Goal: Task Accomplishment & Management: Use online tool/utility

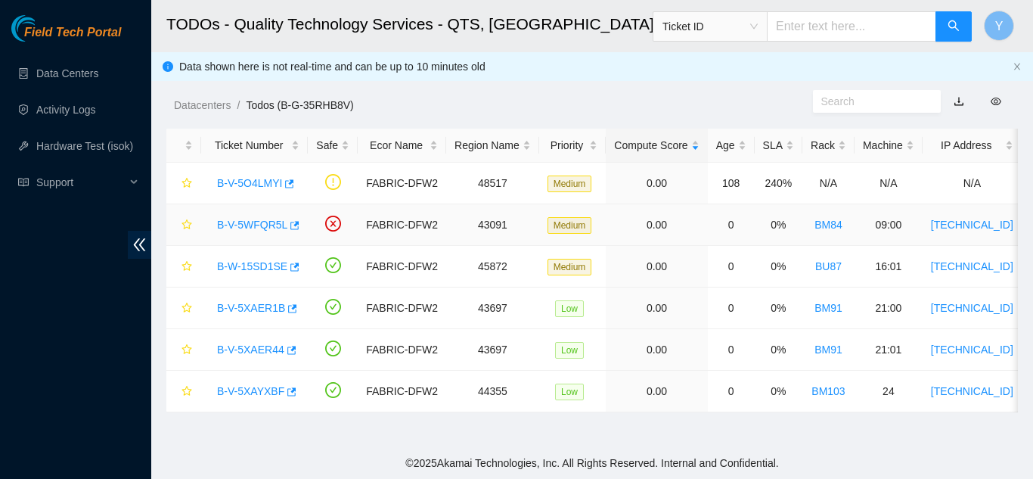
click at [258, 220] on link "B-V-5WFQR5L" at bounding box center [252, 225] width 70 height 12
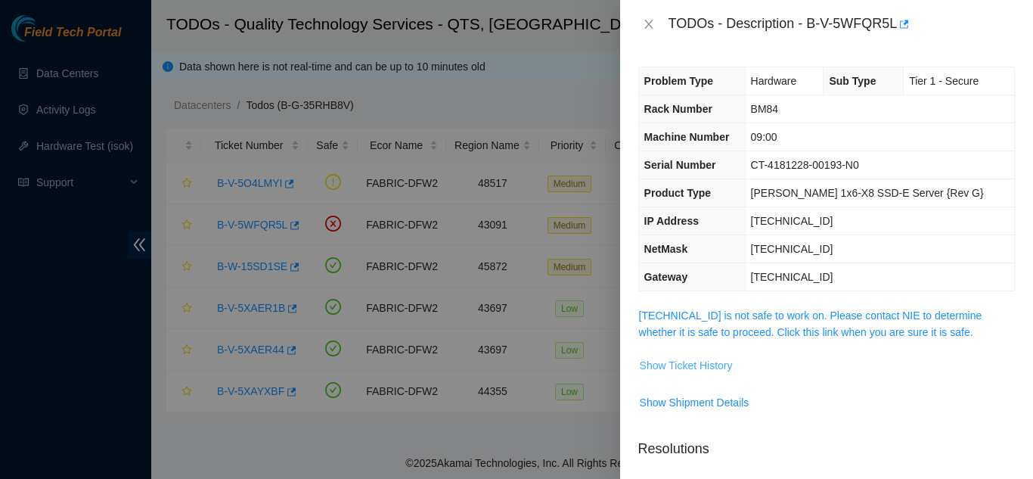
click at [684, 365] on span "Show Ticket History" at bounding box center [686, 365] width 93 height 17
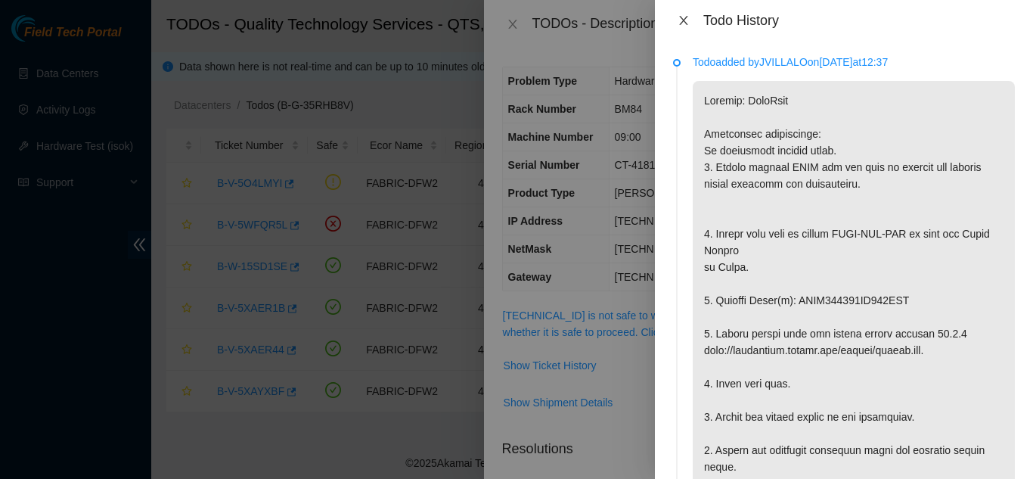
drag, startPoint x: 685, startPoint y: 20, endPoint x: 674, endPoint y: 20, distance: 10.6
click at [684, 20] on icon "close" at bounding box center [684, 20] width 12 height 12
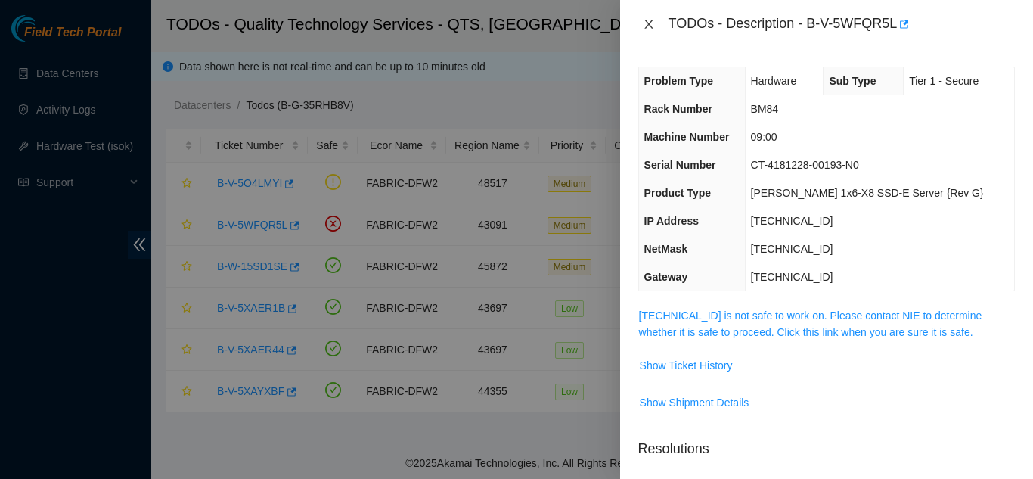
click at [656, 26] on button "Close" at bounding box center [648, 24] width 21 height 14
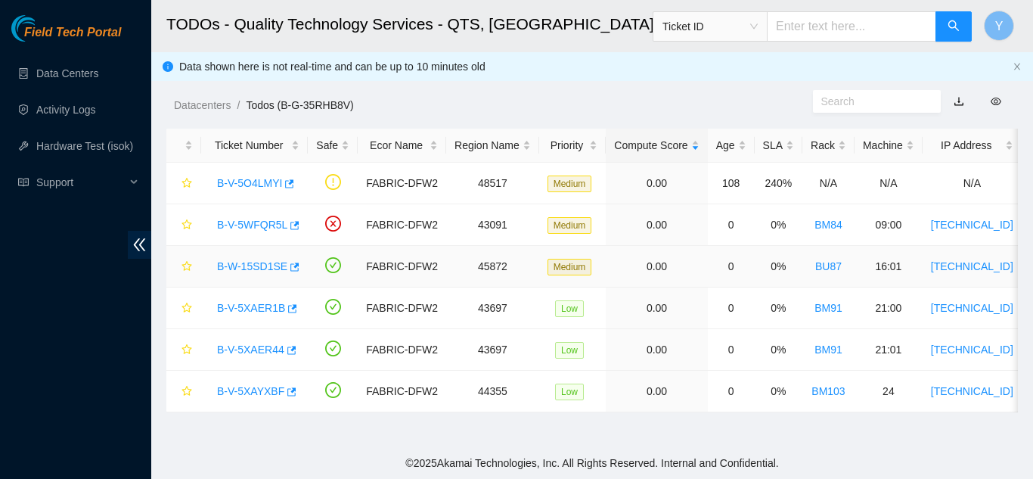
click at [239, 263] on link "B-W-15SD1SE" at bounding box center [252, 266] width 70 height 12
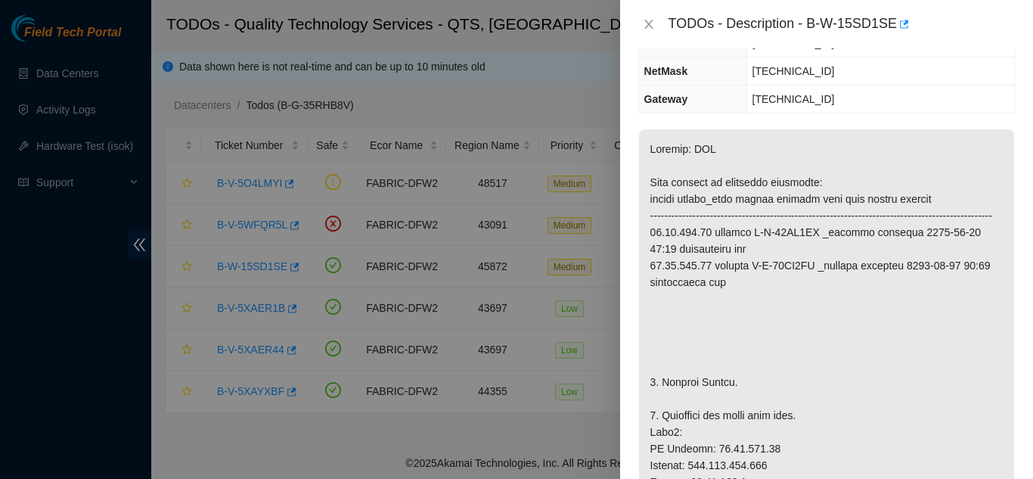
scroll to position [151, 0]
click at [652, 26] on icon "close" at bounding box center [649, 24] width 12 height 12
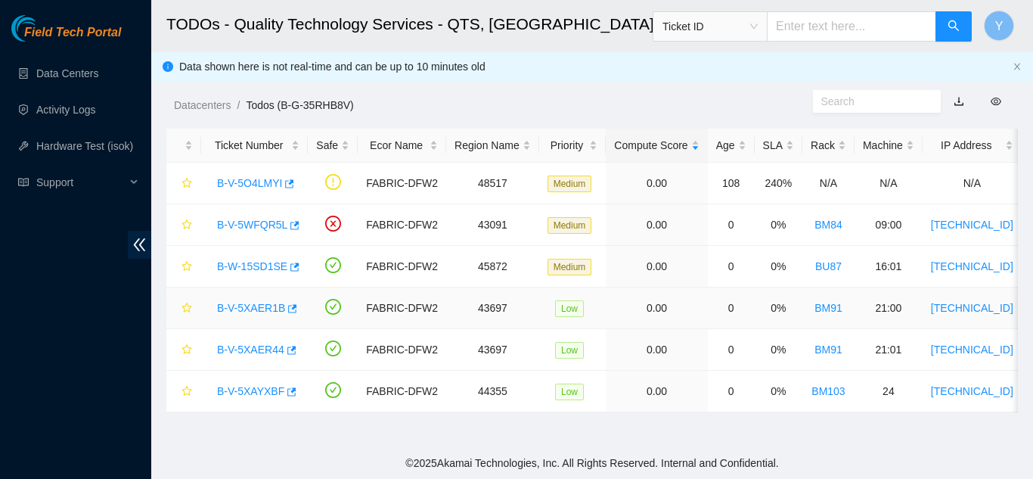
scroll to position [201, 0]
click at [261, 303] on link "B-V-5XAER1B" at bounding box center [251, 308] width 68 height 12
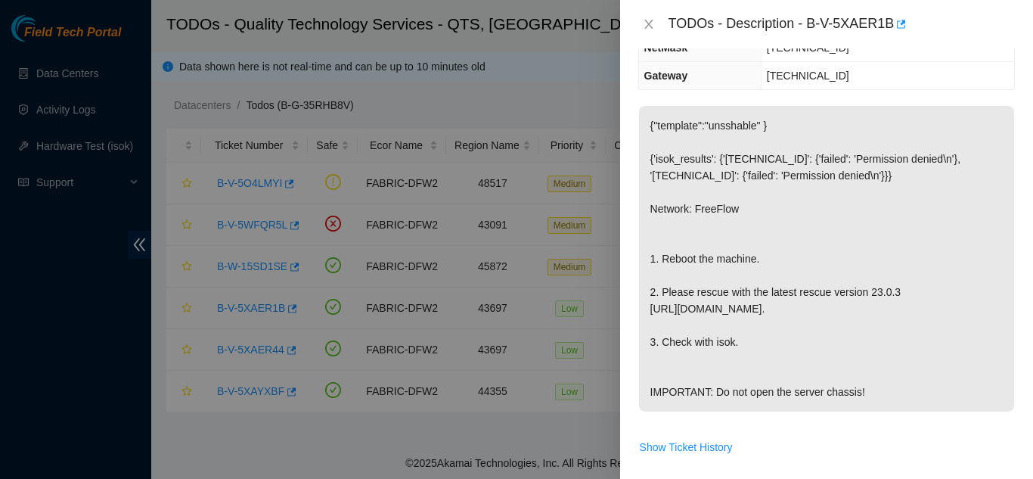
scroll to position [151, 0]
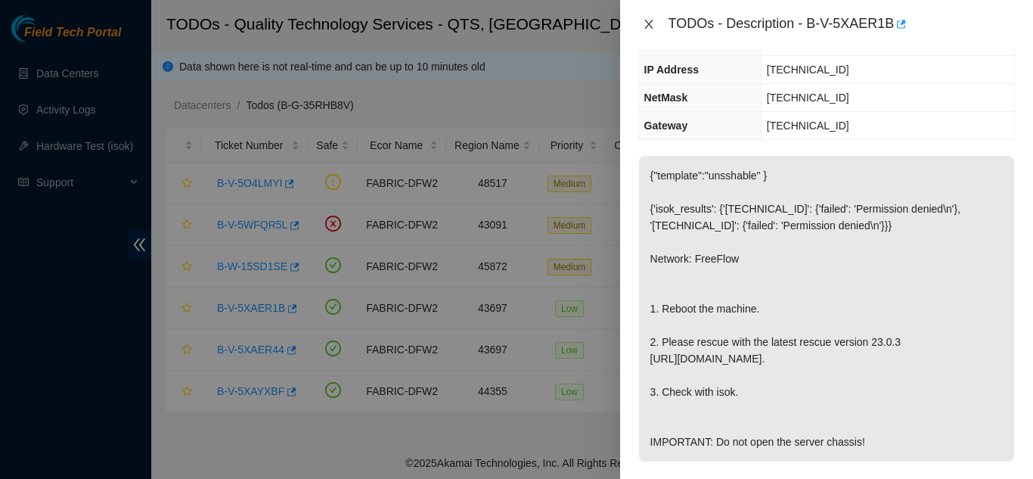
click at [646, 25] on icon "close" at bounding box center [649, 24] width 12 height 12
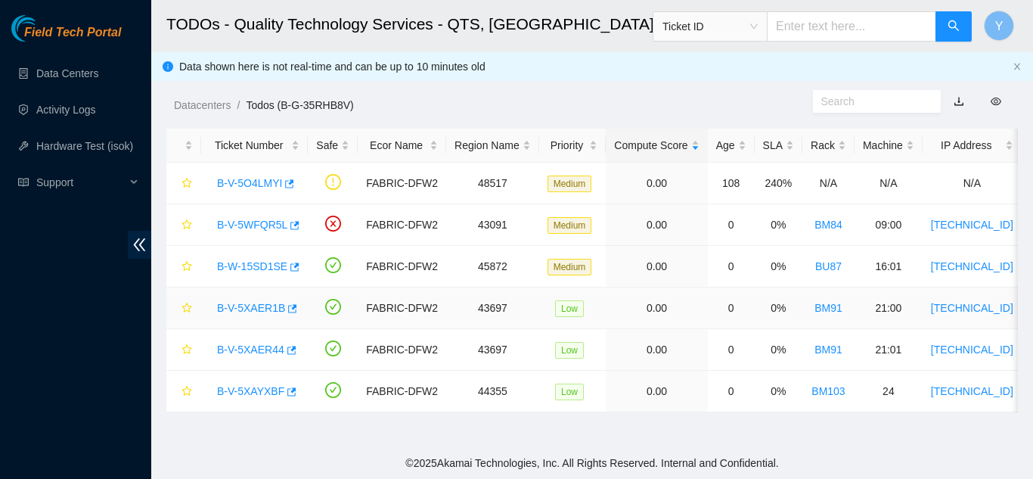
scroll to position [201, 0]
click at [244, 349] on link "B-V-5XAER44" at bounding box center [250, 349] width 67 height 12
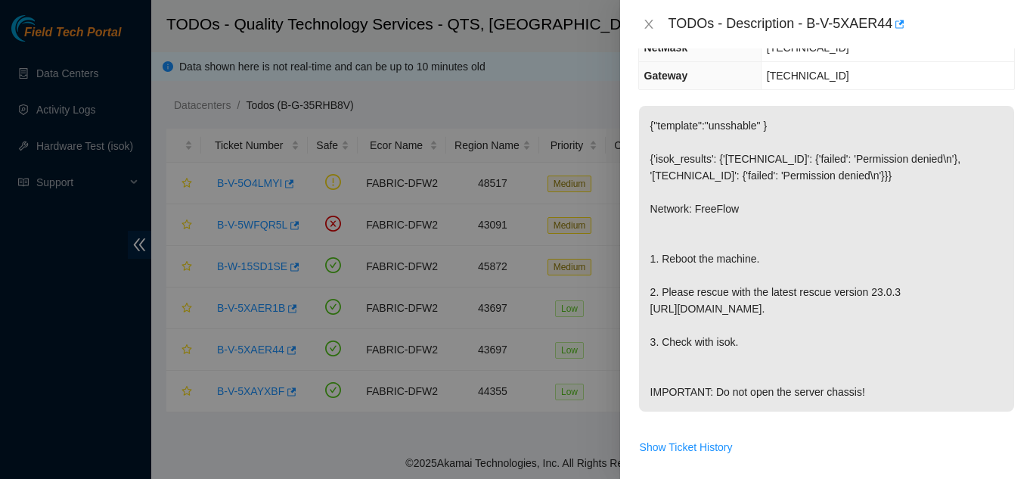
scroll to position [151, 0]
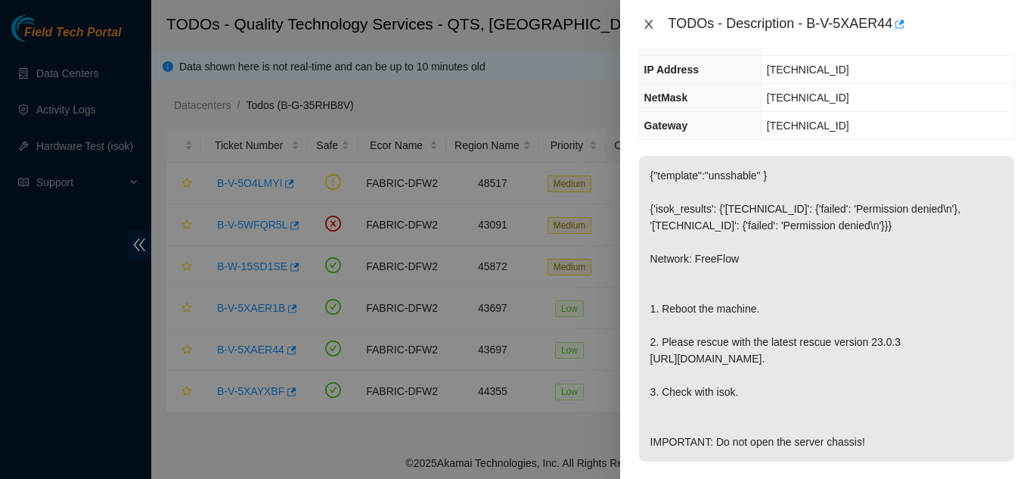
click at [646, 24] on icon "close" at bounding box center [649, 24] width 12 height 12
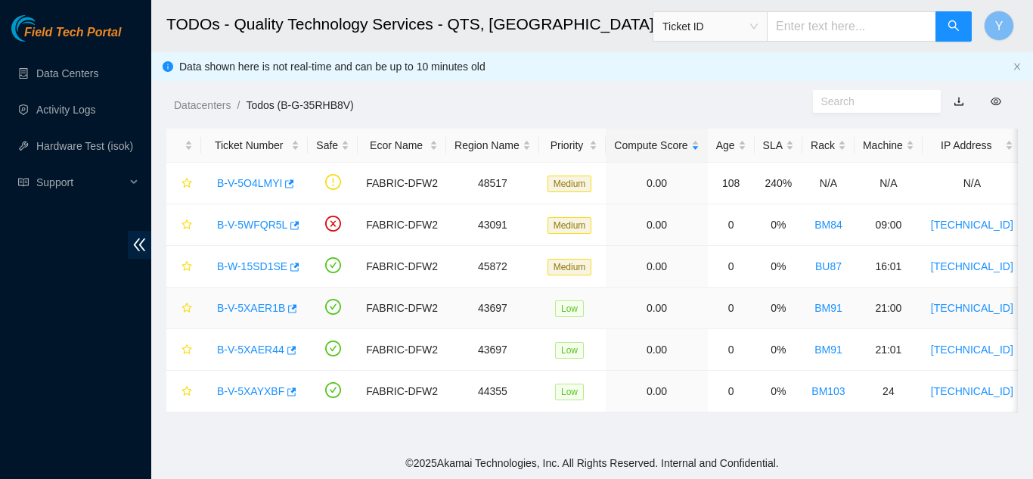
scroll to position [201, 0]
click at [257, 393] on link "B-V-5XAYXBF" at bounding box center [250, 391] width 67 height 12
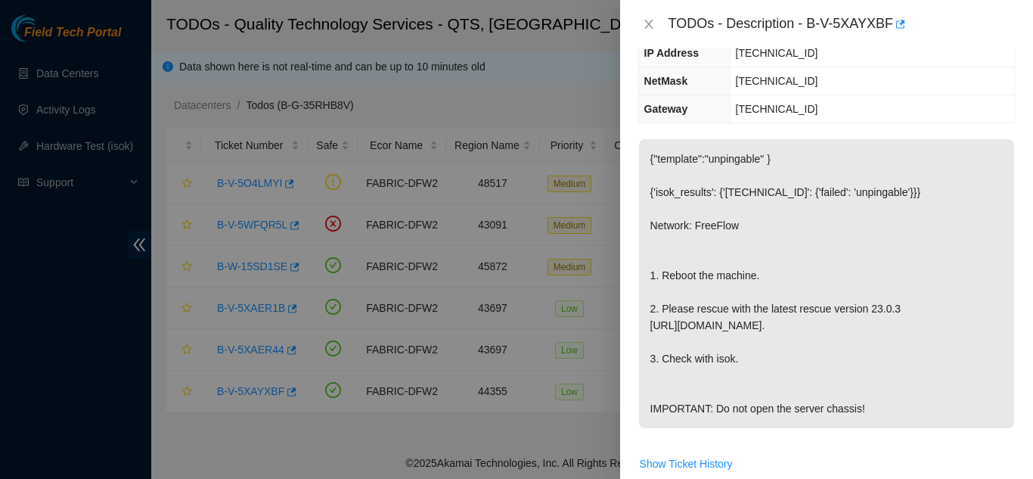
scroll to position [151, 0]
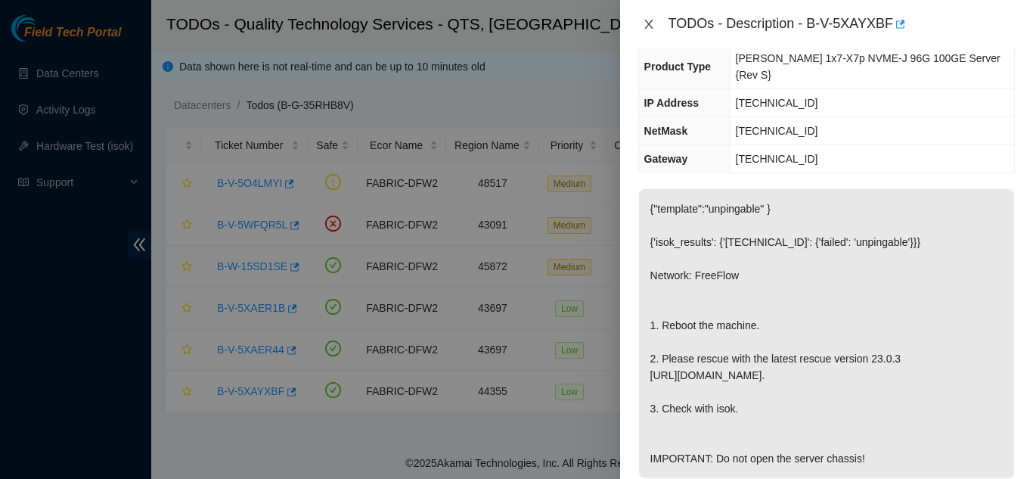
click at [651, 28] on icon "close" at bounding box center [648, 24] width 8 height 9
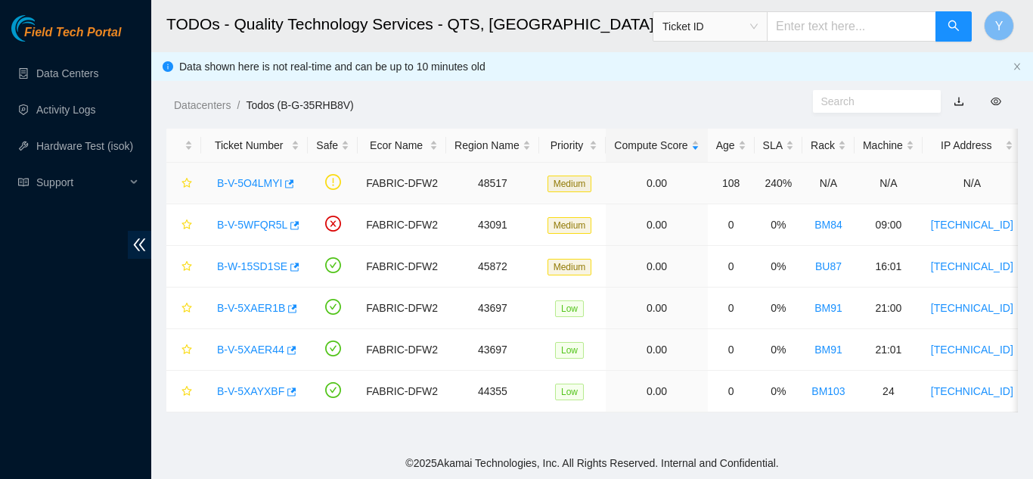
scroll to position [201, 0]
click at [74, 75] on link "Data Centers" at bounding box center [67, 73] width 62 height 12
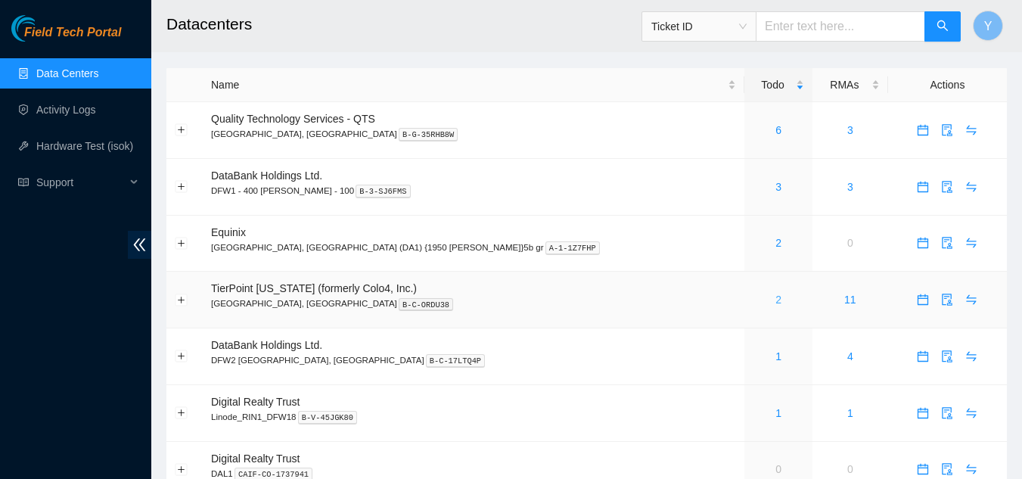
click at [775, 300] on link "2" at bounding box center [778, 299] width 6 height 12
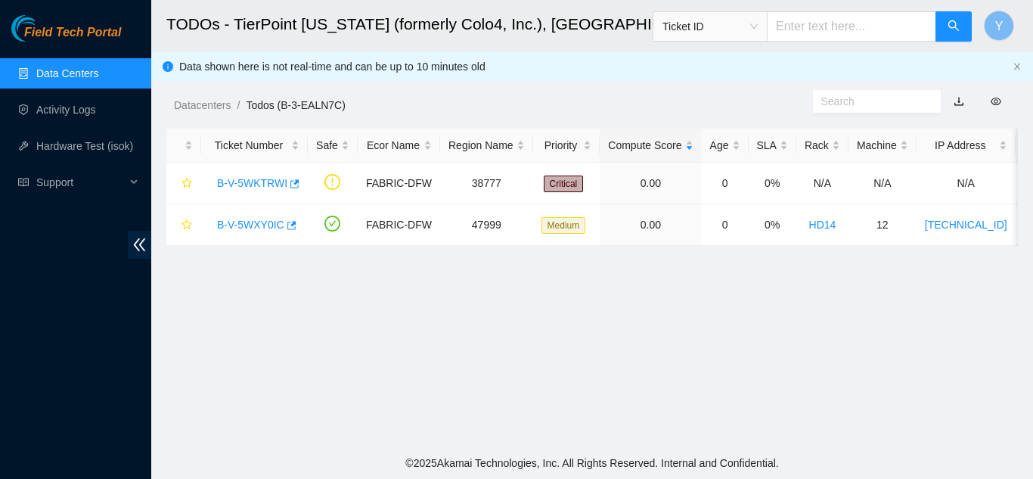
click at [64, 72] on link "Data Centers" at bounding box center [67, 73] width 62 height 12
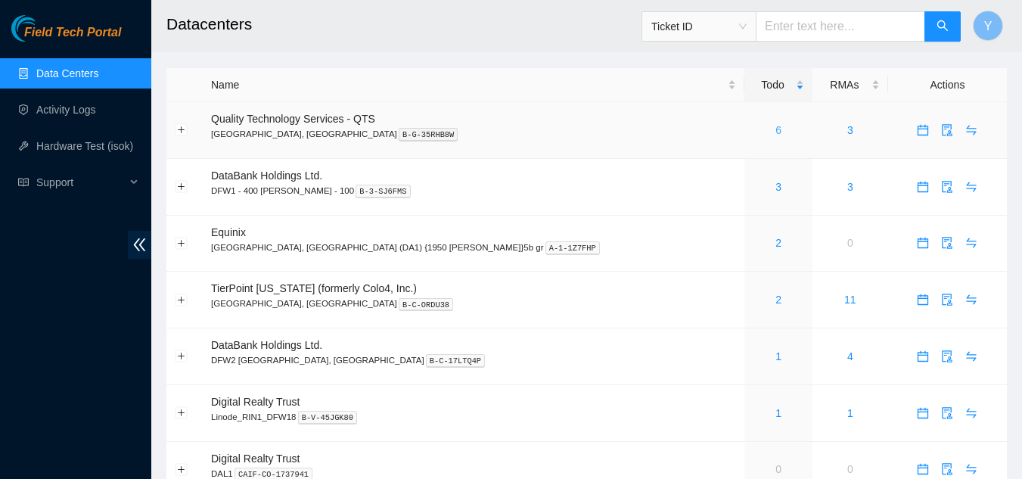
click at [775, 133] on link "6" at bounding box center [778, 130] width 6 height 12
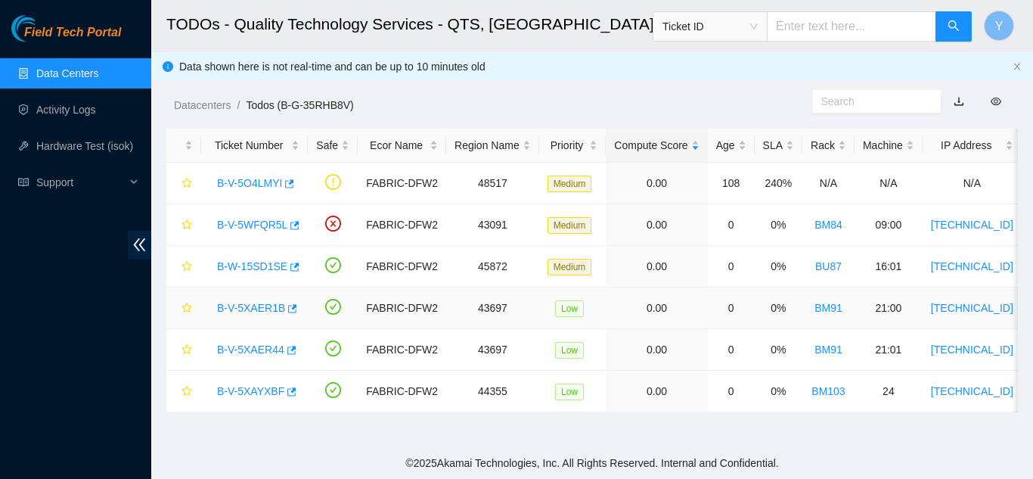
click at [244, 306] on link "B-V-5XAER1B" at bounding box center [251, 308] width 68 height 12
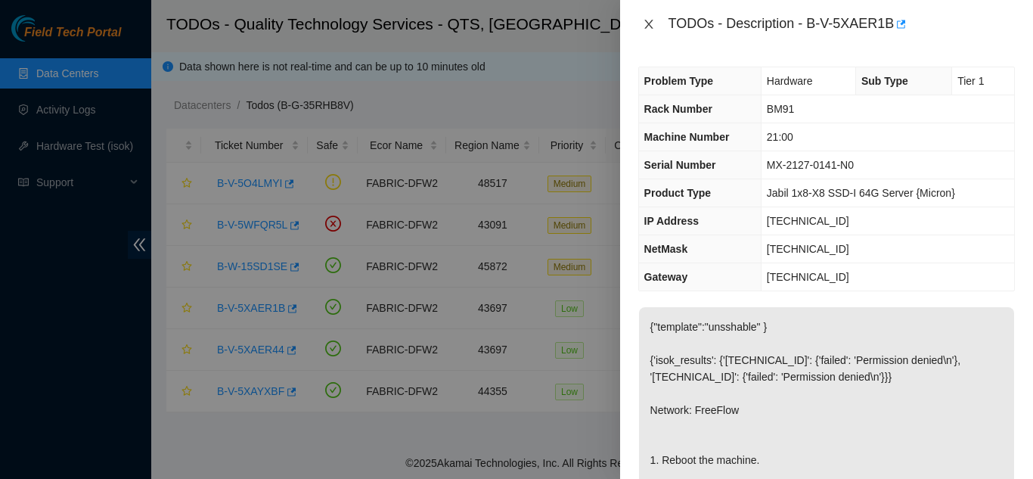
click at [653, 29] on icon "close" at bounding box center [649, 24] width 12 height 12
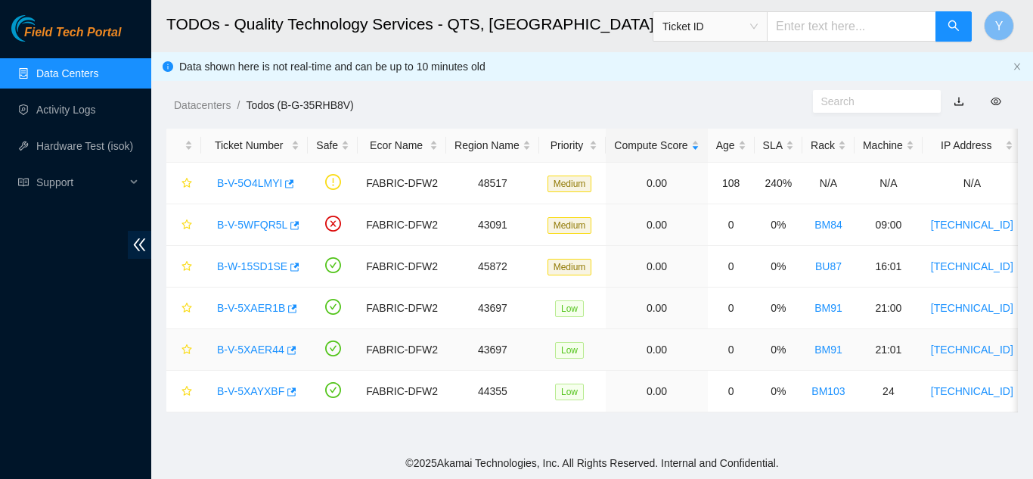
click at [250, 351] on link "B-V-5XAER44" at bounding box center [250, 349] width 67 height 12
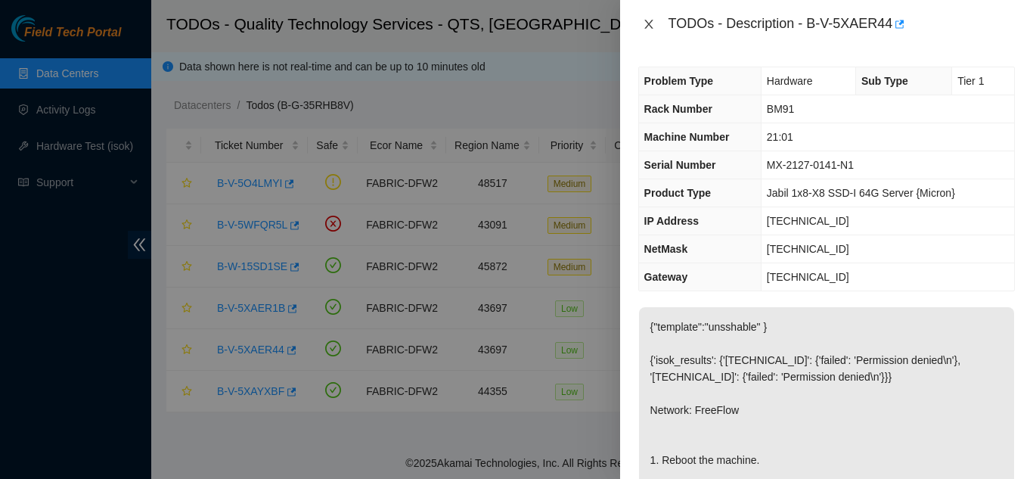
click at [644, 19] on icon "close" at bounding box center [649, 24] width 12 height 12
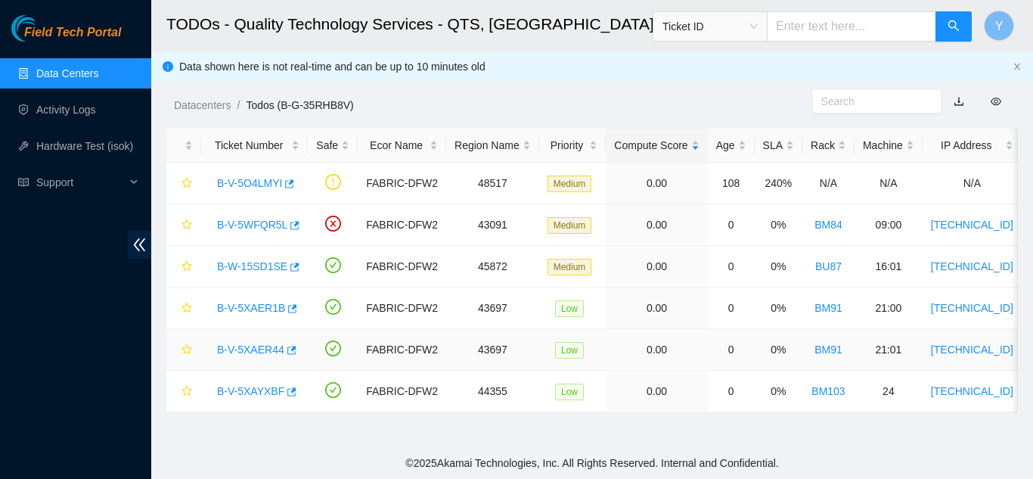
click at [262, 352] on link "B-V-5XAER44" at bounding box center [250, 349] width 67 height 12
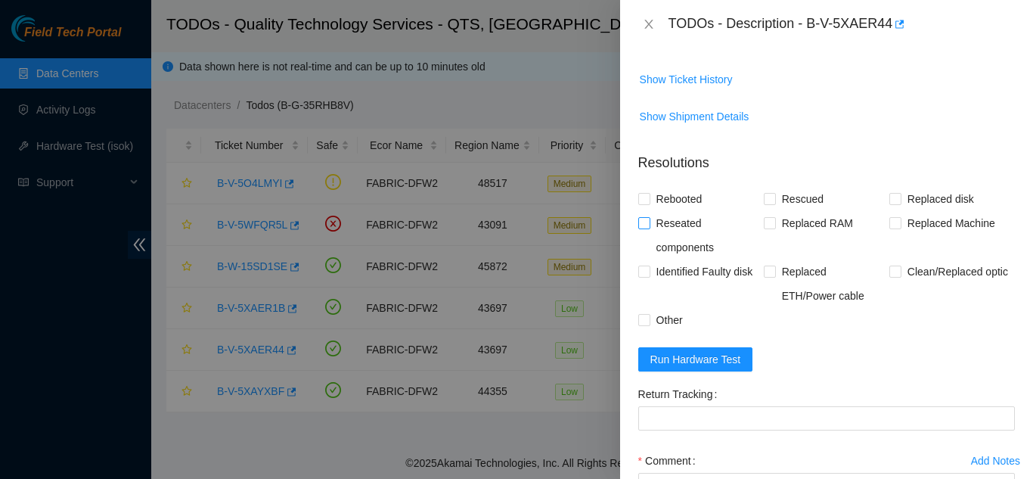
scroll to position [605, 0]
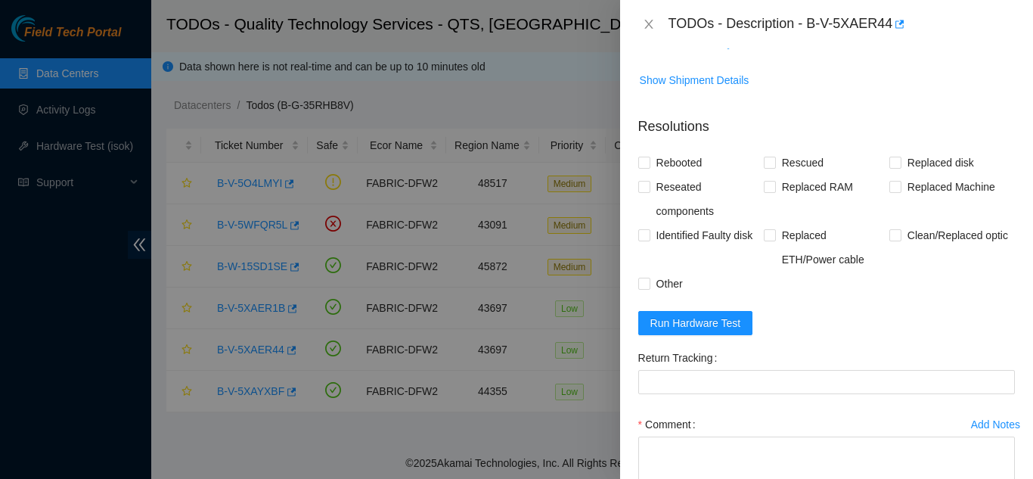
click at [676, 51] on span "Show Ticket History" at bounding box center [686, 43] width 93 height 17
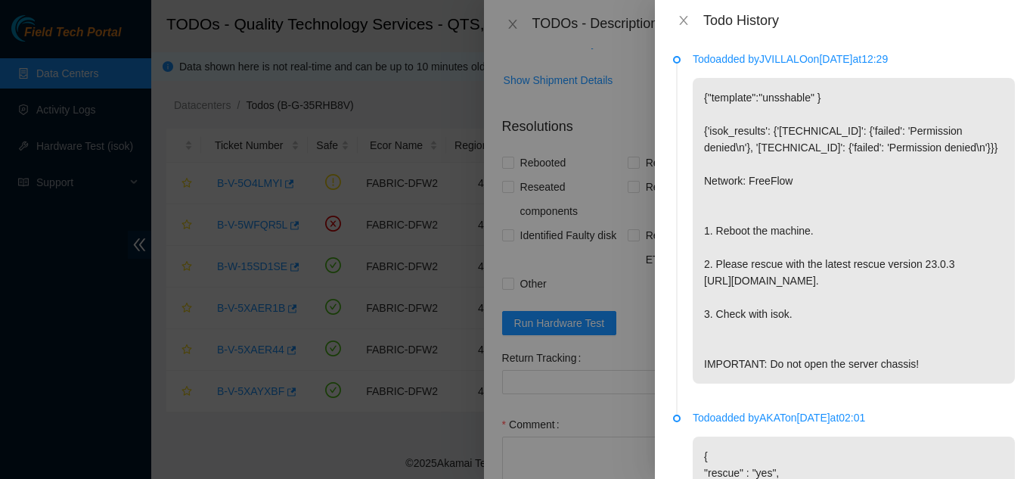
scroll to position [0, 0]
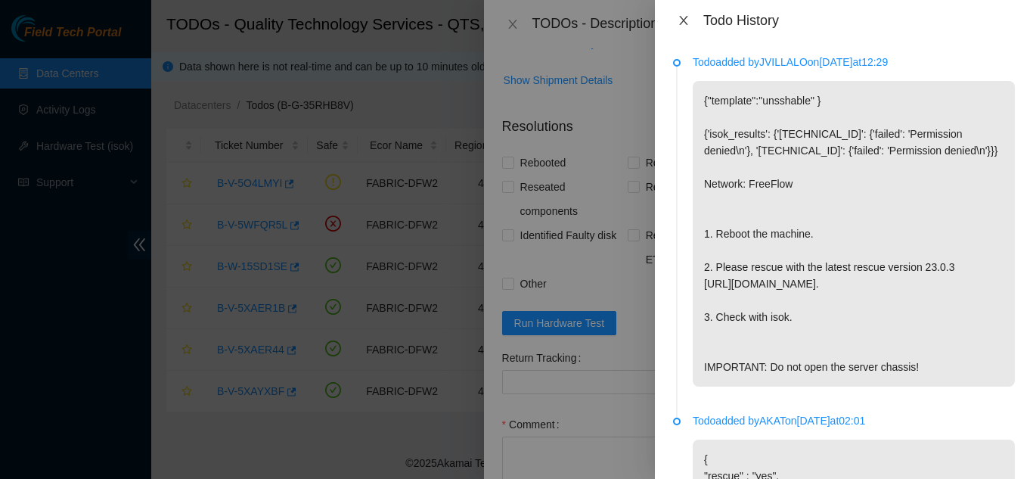
click at [683, 16] on icon "close" at bounding box center [684, 20] width 12 height 12
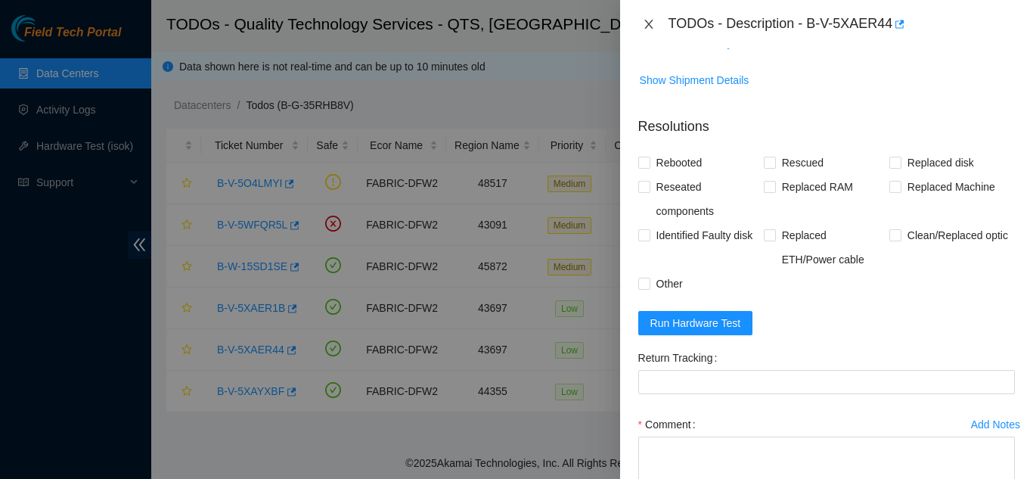
click at [648, 26] on icon "close" at bounding box center [649, 24] width 12 height 12
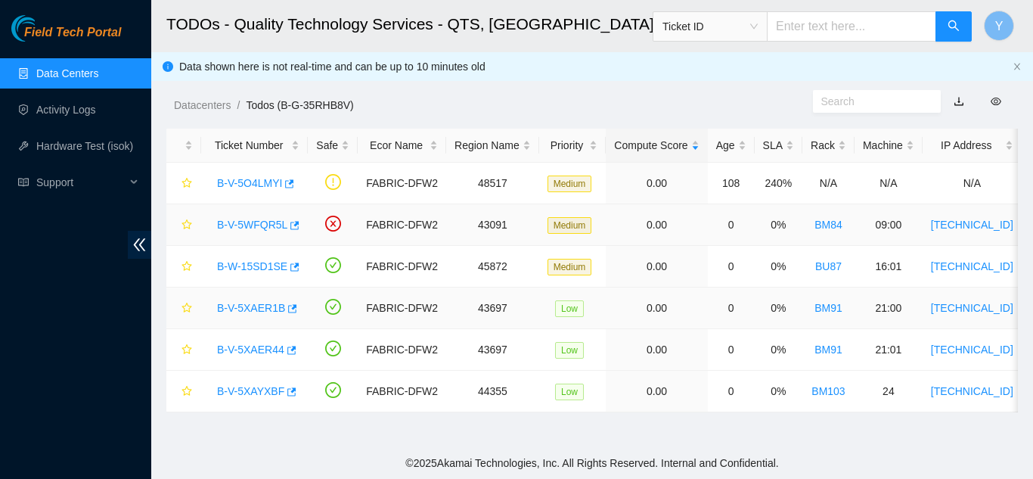
scroll to position [520, 0]
click at [264, 305] on link "B-V-5XAER1B" at bounding box center [251, 308] width 68 height 12
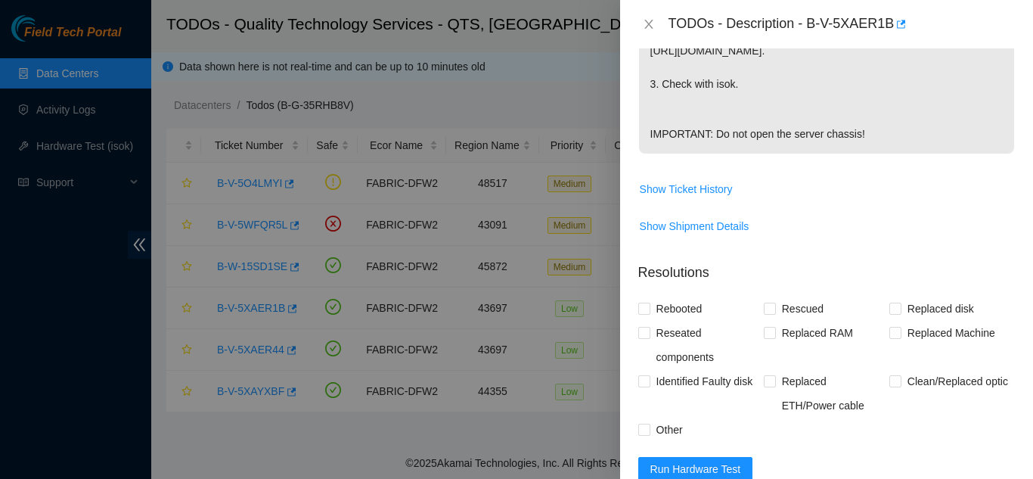
scroll to position [454, 0]
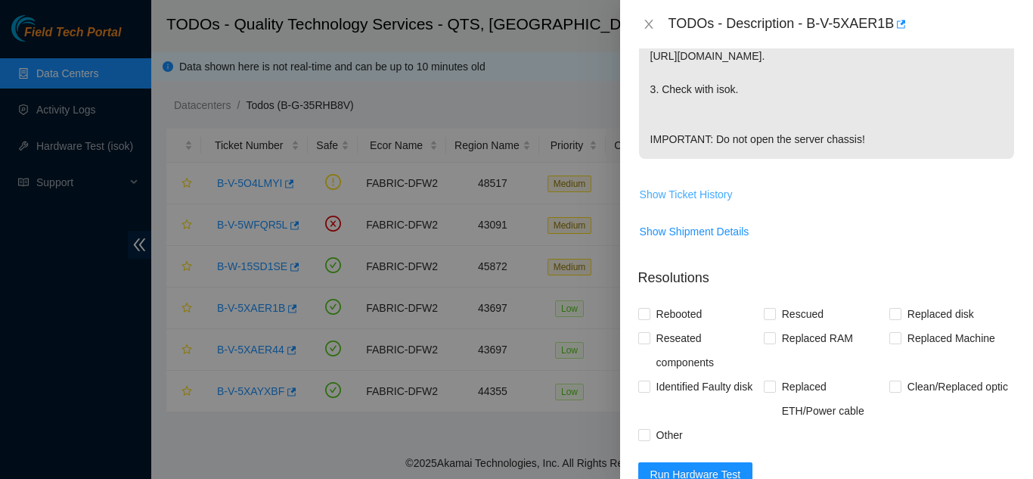
click at [677, 203] on span "Show Ticket History" at bounding box center [686, 194] width 93 height 17
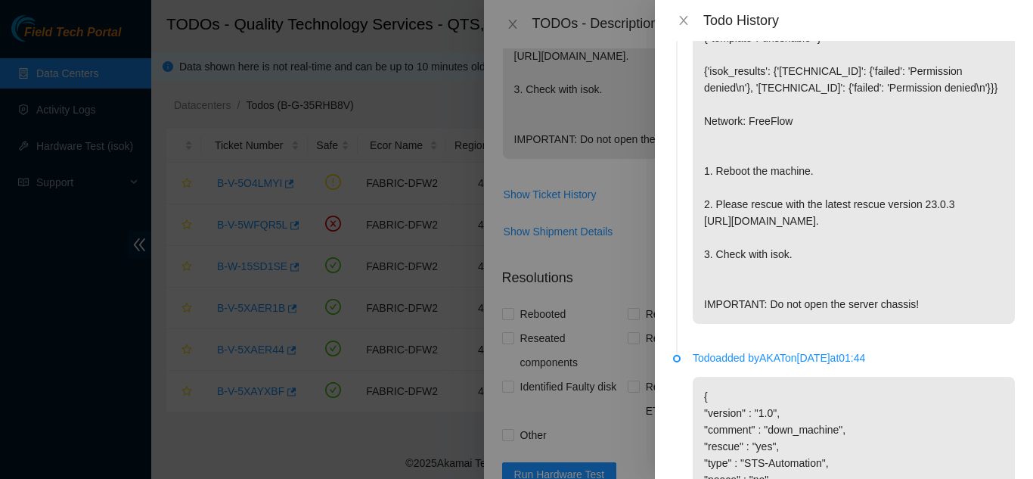
scroll to position [0, 0]
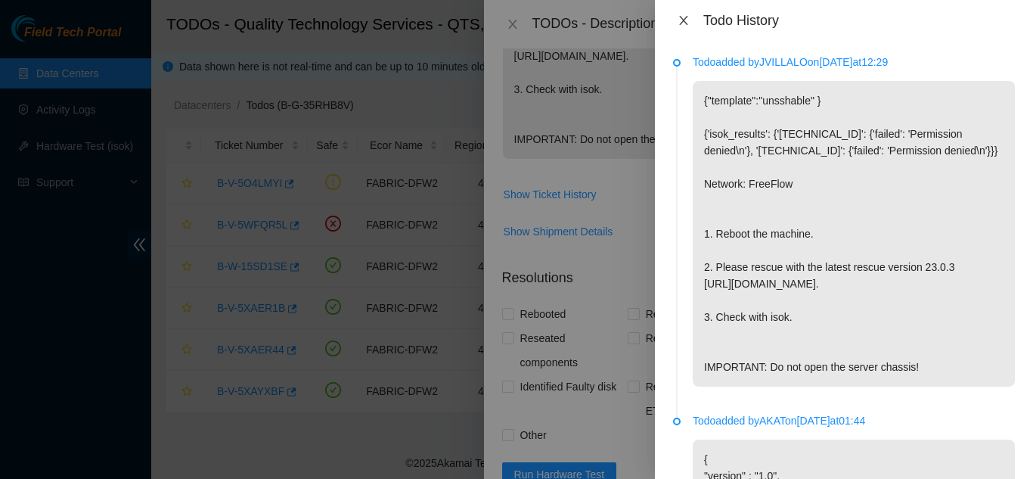
click at [682, 18] on icon "close" at bounding box center [683, 20] width 8 height 9
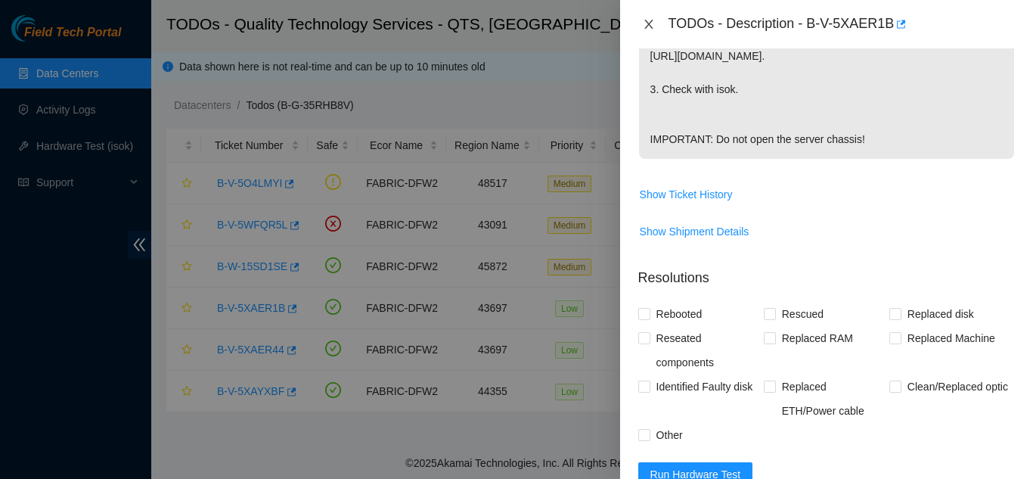
click at [645, 23] on icon "close" at bounding box center [649, 24] width 12 height 12
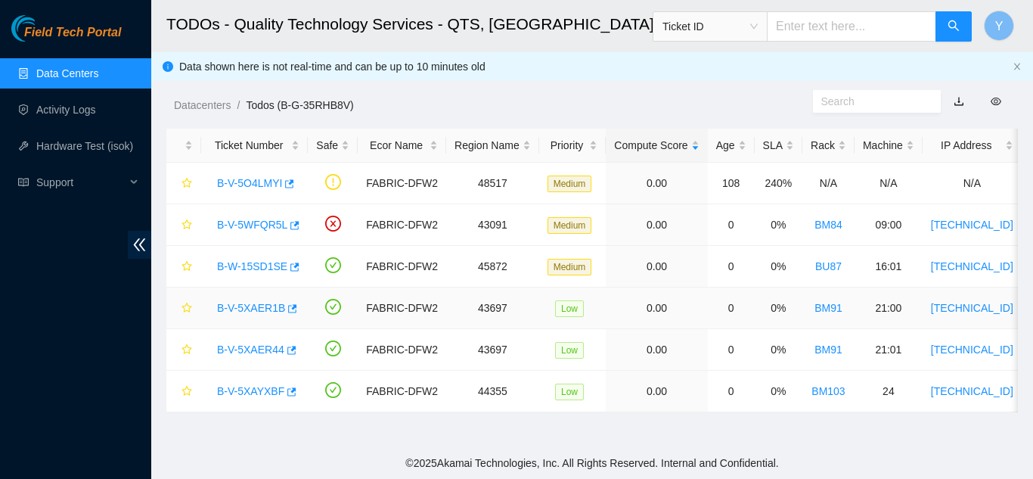
scroll to position [476, 0]
click at [259, 310] on link "B-V-5XAER1B" at bounding box center [251, 308] width 68 height 12
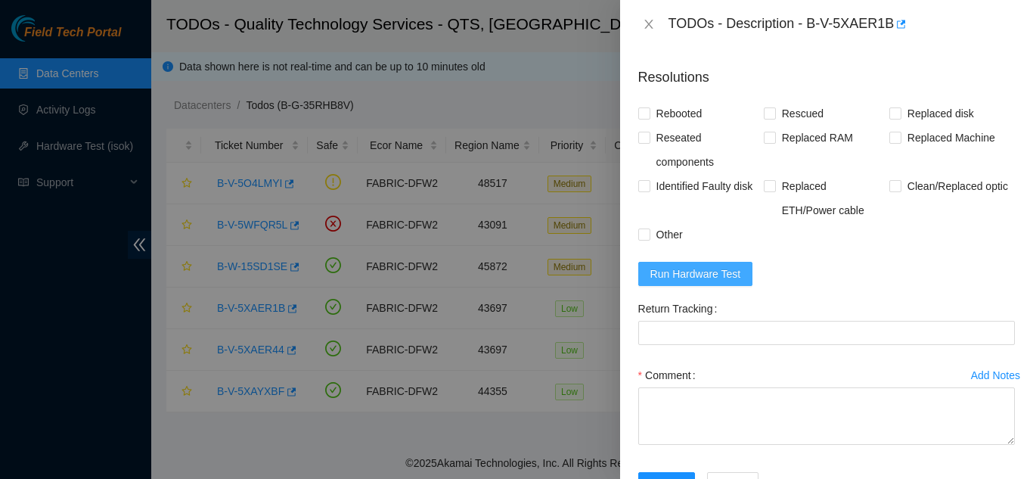
scroll to position [681, 0]
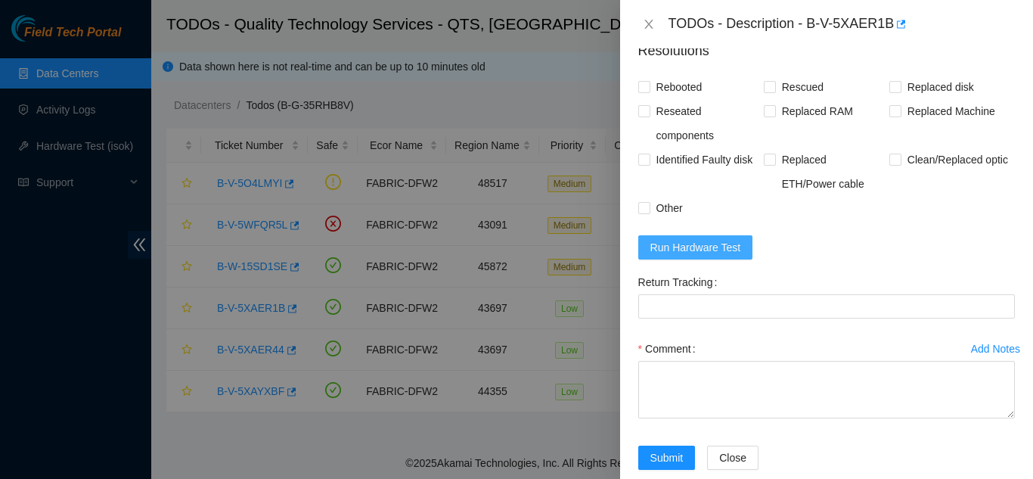
click at [691, 256] on span "Run Hardware Test" at bounding box center [696, 247] width 91 height 17
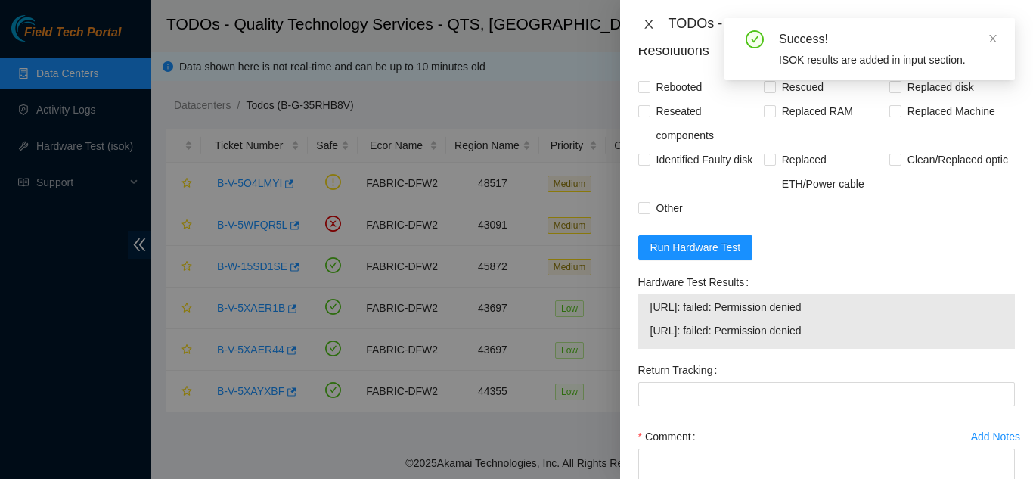
click at [643, 20] on icon "close" at bounding box center [649, 24] width 12 height 12
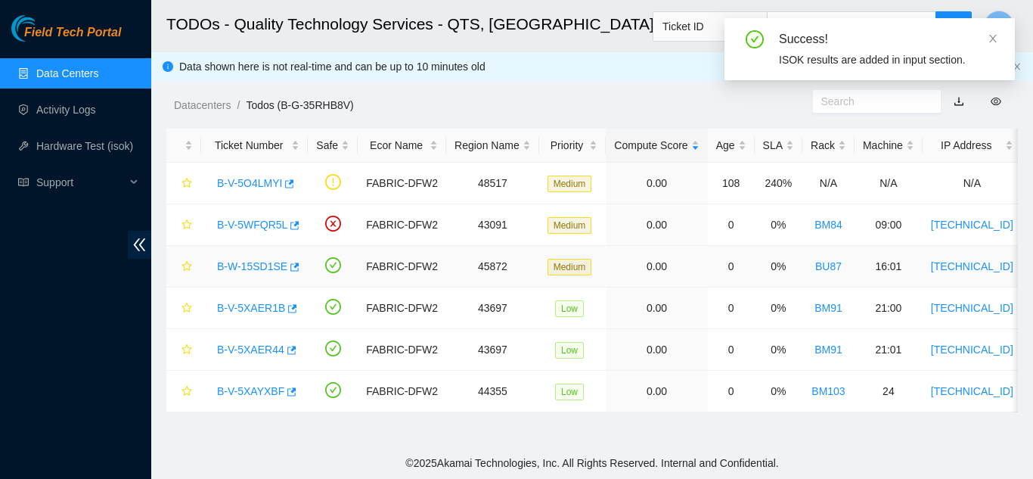
scroll to position [387, 0]
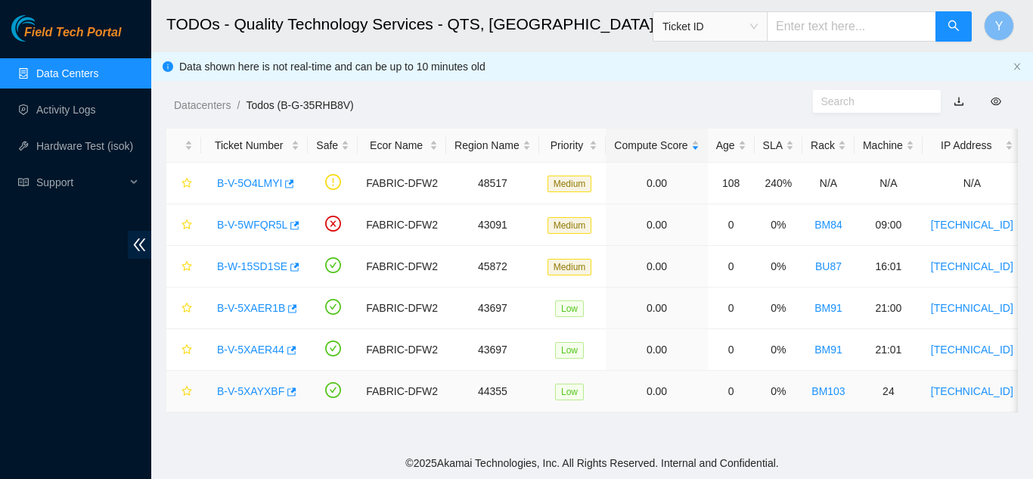
click at [253, 387] on link "B-V-5XAYXBF" at bounding box center [250, 391] width 67 height 12
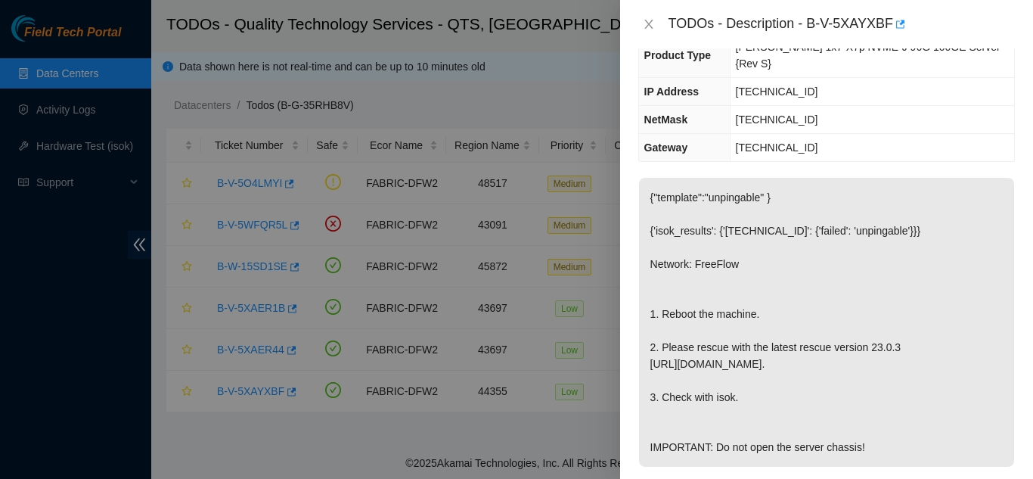
scroll to position [135, 0]
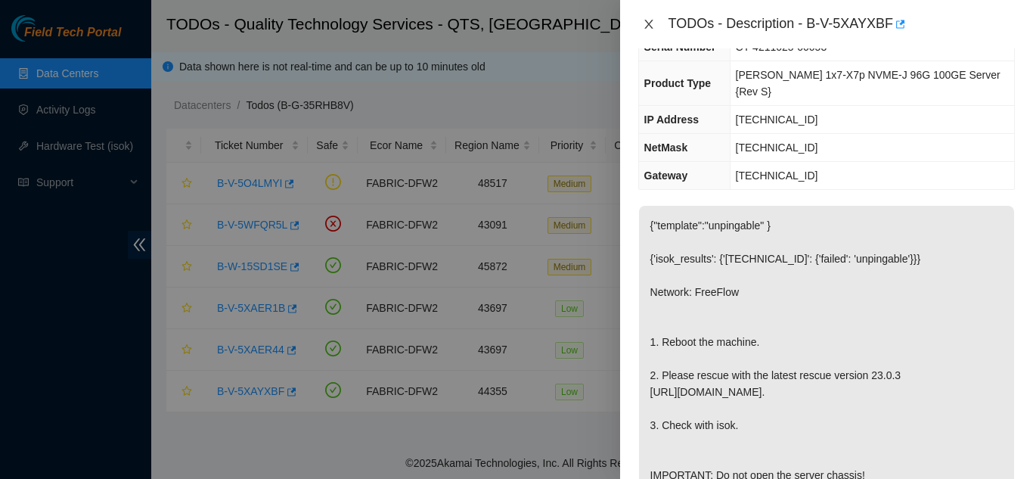
click at [648, 21] on icon "close" at bounding box center [649, 24] width 12 height 12
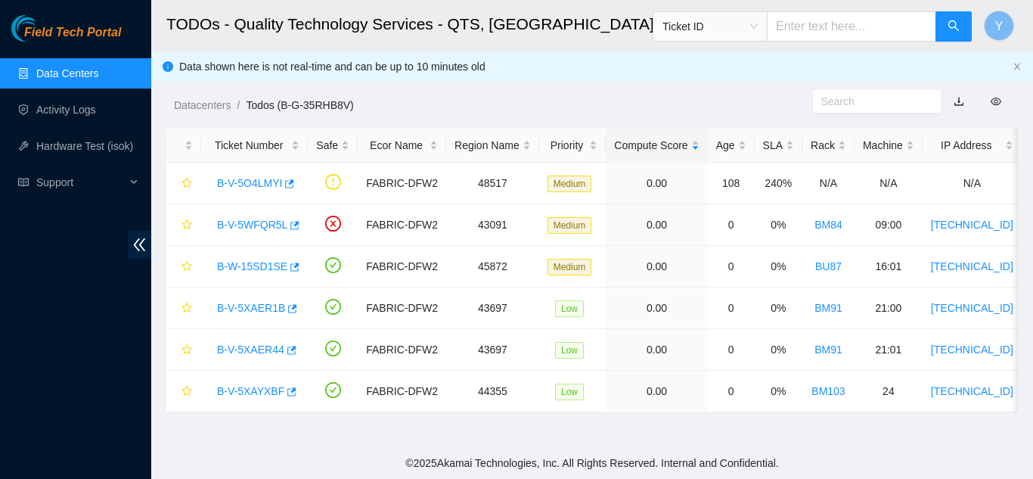
scroll to position [185, 0]
click at [263, 181] on link "B-V-5O4LMYI" at bounding box center [249, 183] width 65 height 12
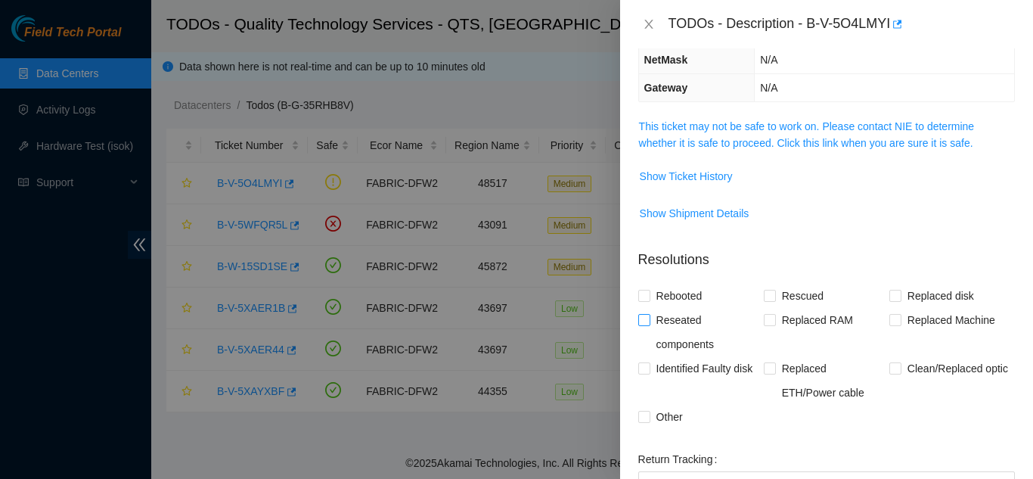
scroll to position [227, 0]
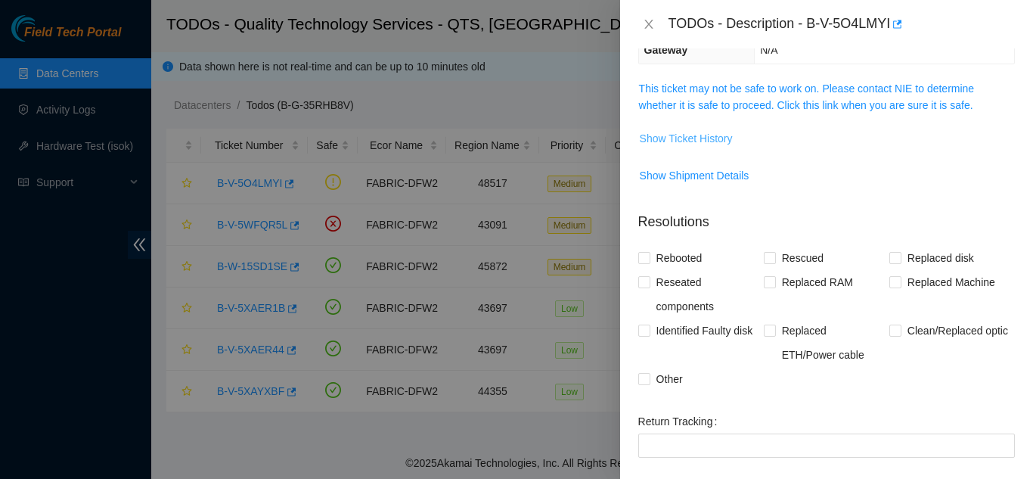
click at [689, 136] on span "Show Ticket History" at bounding box center [686, 138] width 93 height 17
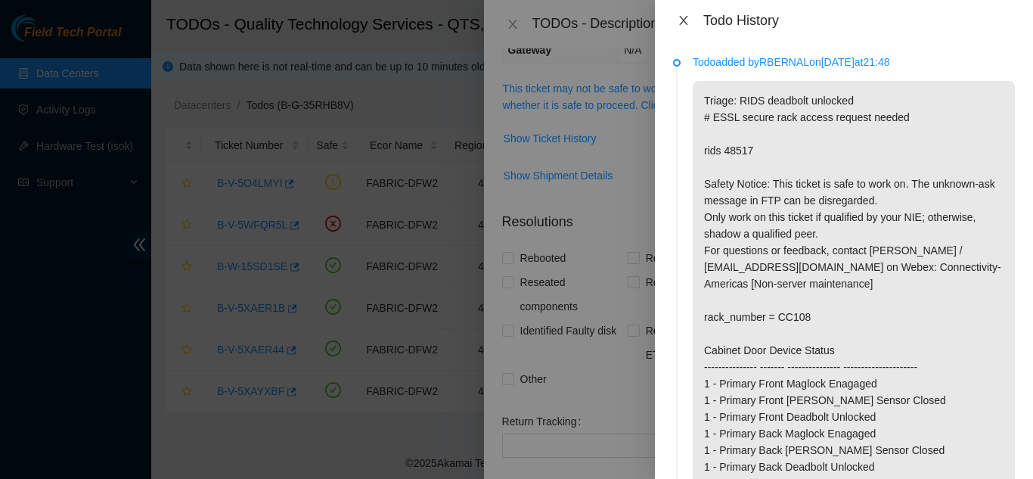
click at [682, 19] on icon "close" at bounding box center [683, 20] width 8 height 9
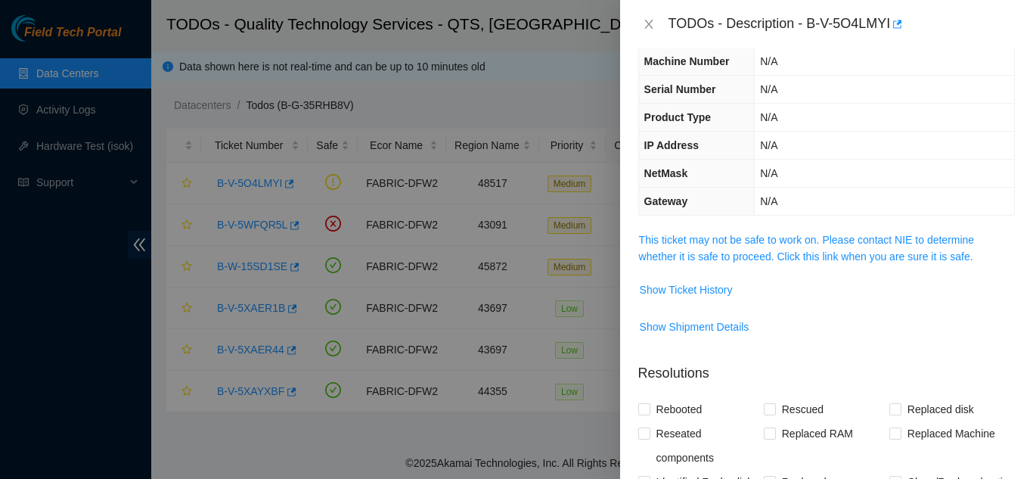
scroll to position [0, 0]
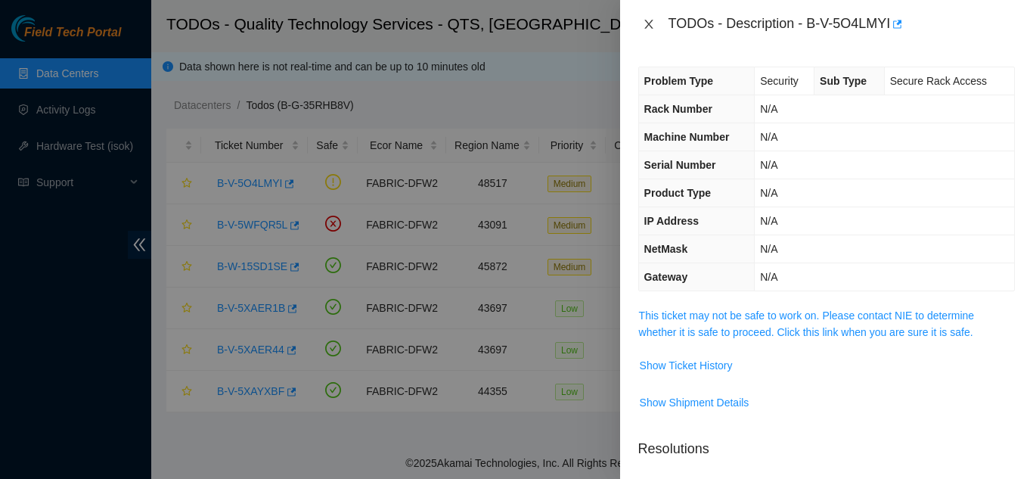
click at [646, 27] on icon "close" at bounding box center [648, 24] width 8 height 9
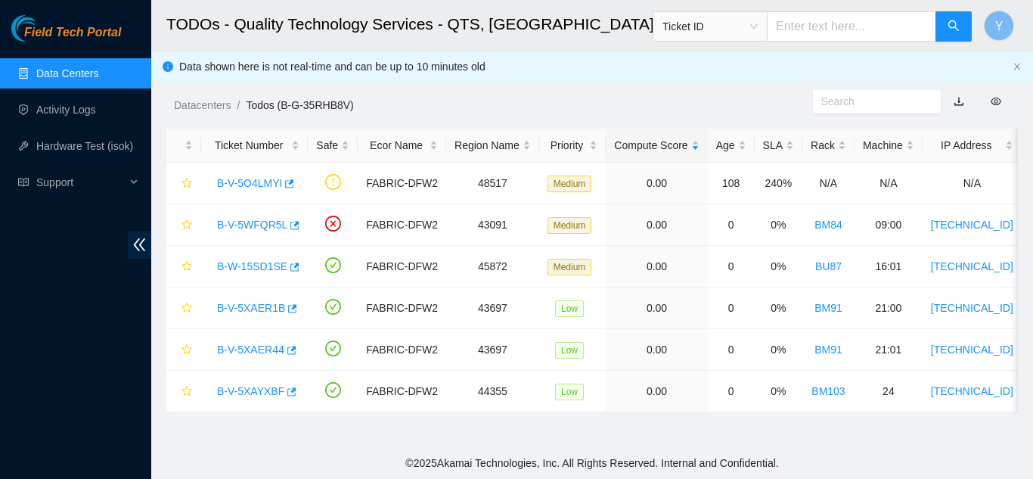
click at [84, 68] on link "Data Centers" at bounding box center [67, 73] width 62 height 12
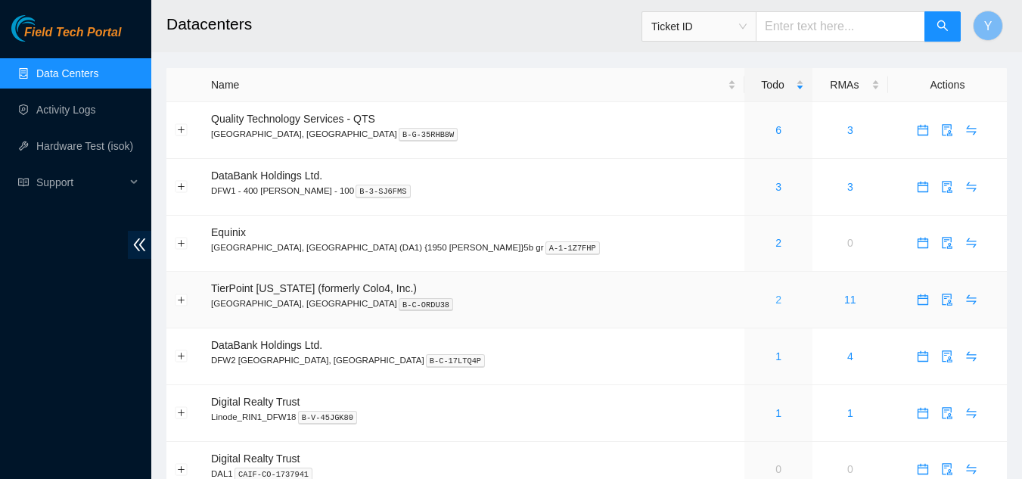
click at [775, 299] on link "2" at bounding box center [778, 299] width 6 height 12
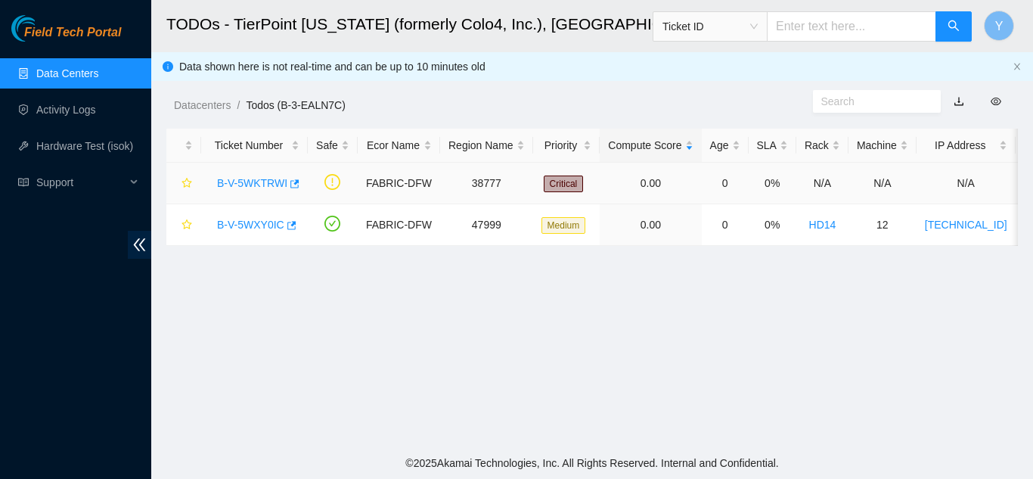
click at [244, 180] on link "B-V-5WKTRWI" at bounding box center [252, 183] width 70 height 12
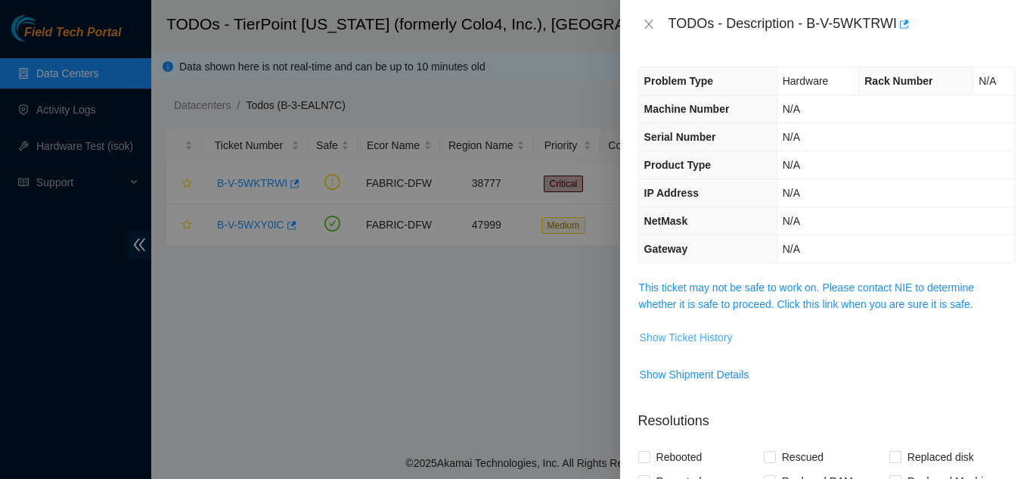
click at [657, 335] on span "Show Ticket History" at bounding box center [686, 337] width 93 height 17
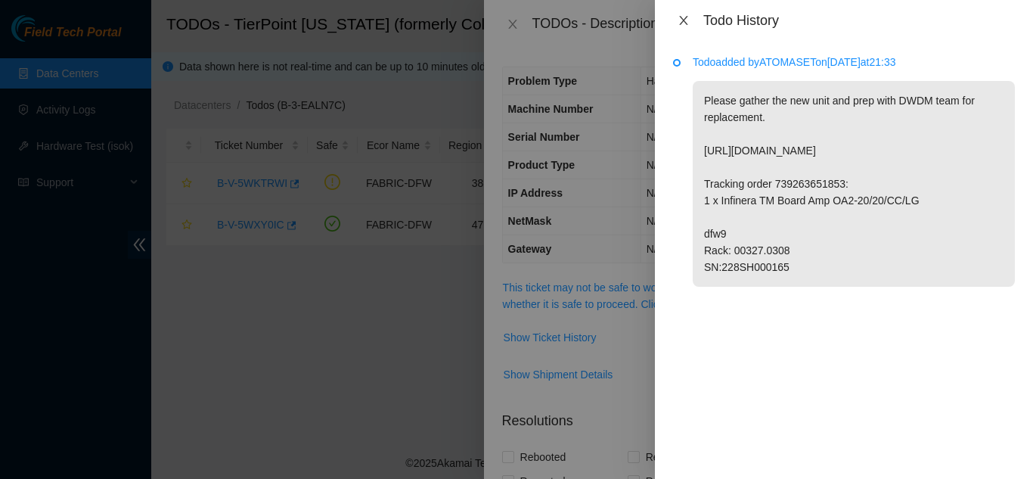
drag, startPoint x: 685, startPoint y: 20, endPoint x: 679, endPoint y: 54, distance: 33.8
click at [685, 22] on icon "close" at bounding box center [684, 20] width 12 height 12
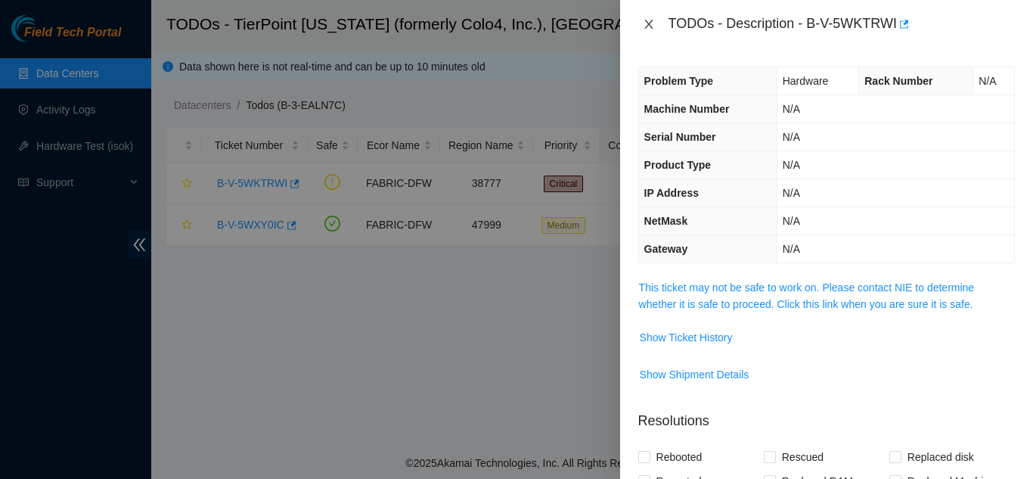
click at [644, 21] on icon "close" at bounding box center [649, 24] width 12 height 12
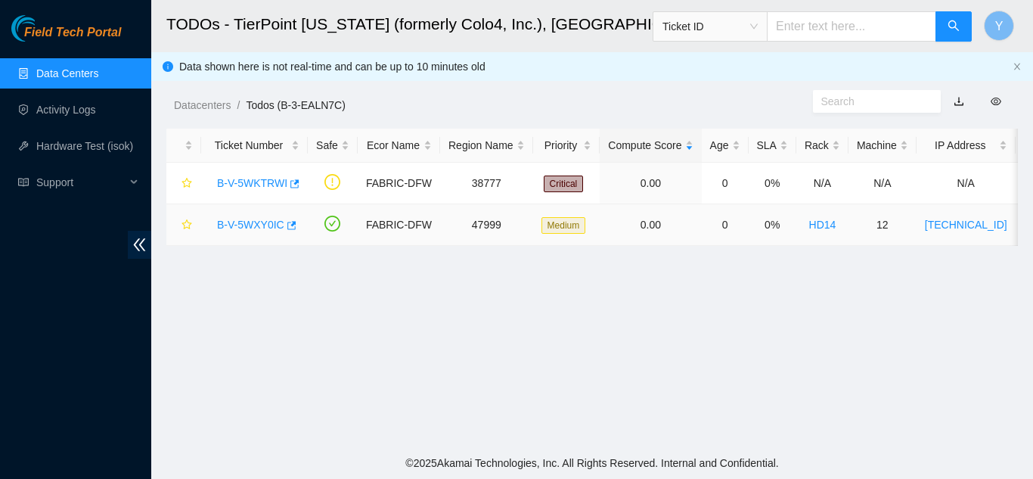
click at [251, 220] on link "B-V-5WXY0IC" at bounding box center [250, 225] width 67 height 12
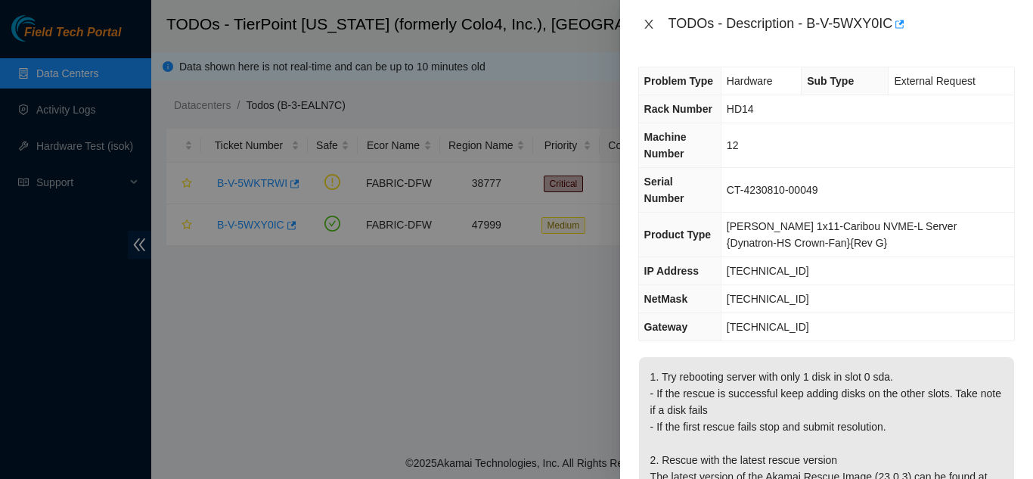
click at [649, 25] on icon "close" at bounding box center [648, 24] width 8 height 9
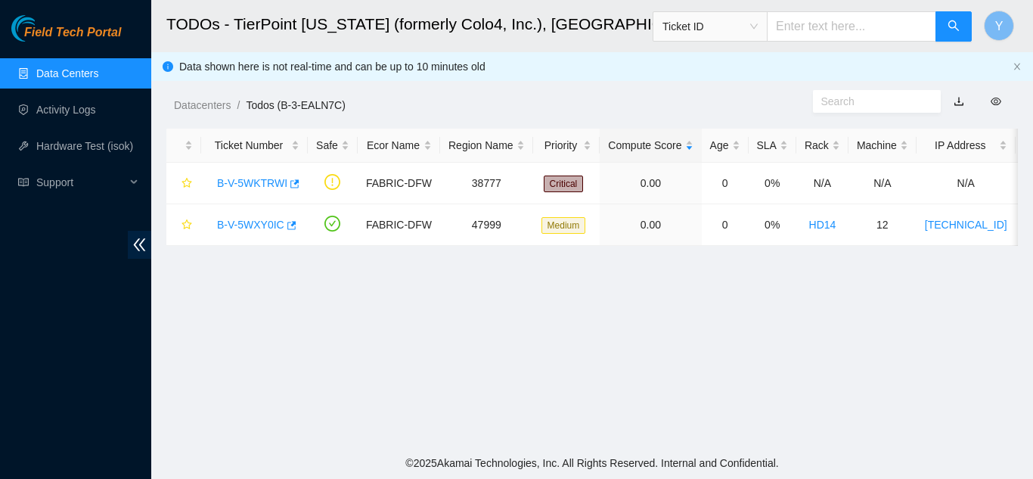
click at [67, 77] on link "Data Centers" at bounding box center [67, 73] width 62 height 12
